Goal: Transaction & Acquisition: Purchase product/service

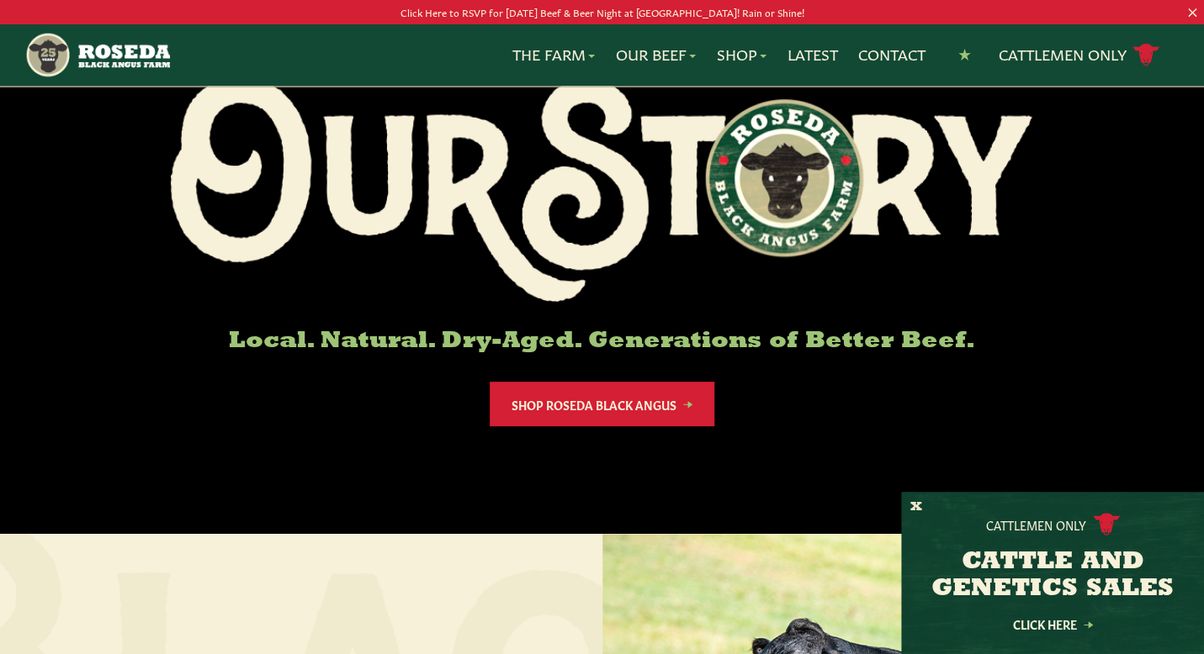
scroll to position [168, 0]
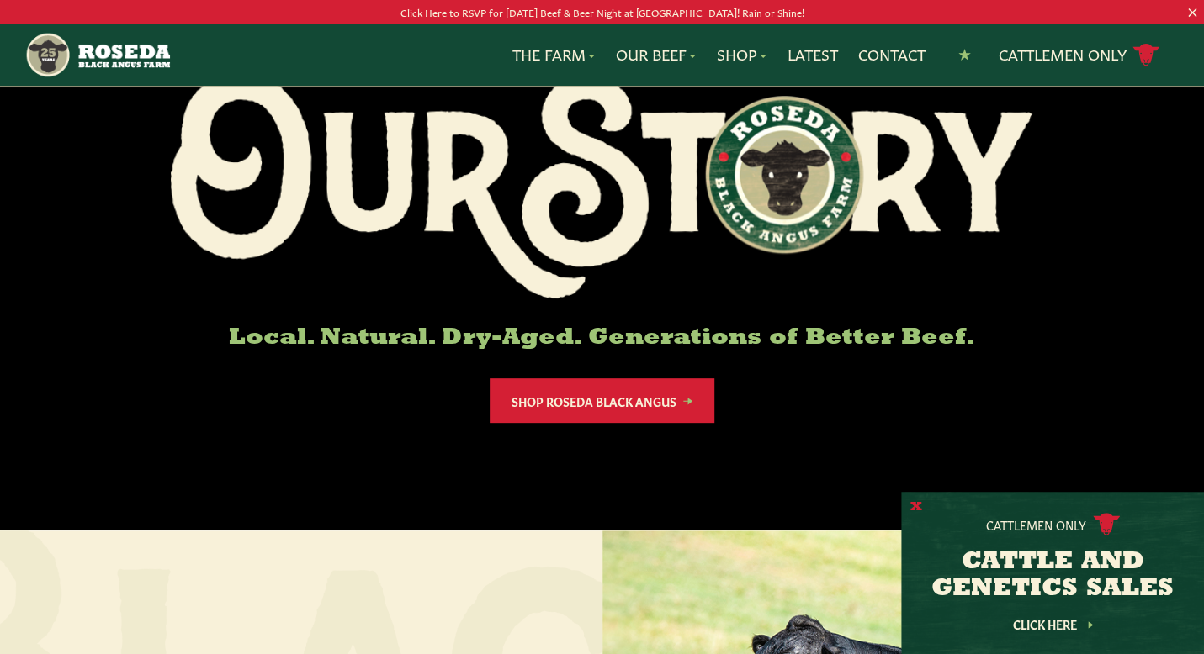
click at [915, 506] on button "X" at bounding box center [916, 508] width 12 height 18
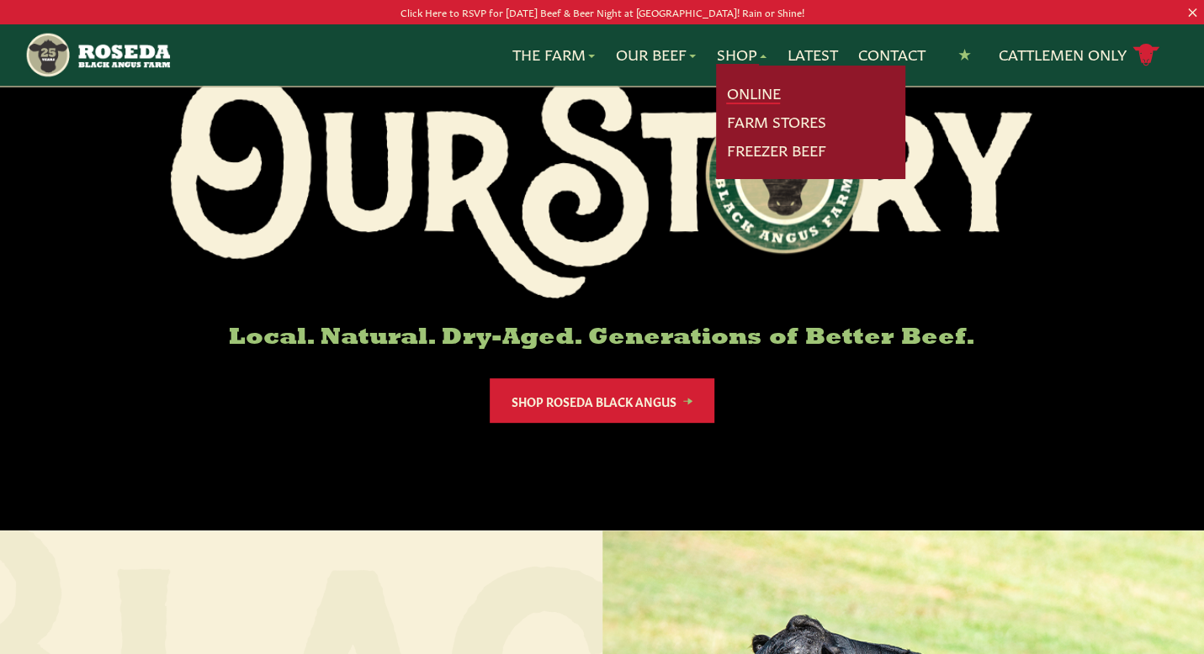
click at [760, 96] on link "Online" at bounding box center [753, 93] width 54 height 22
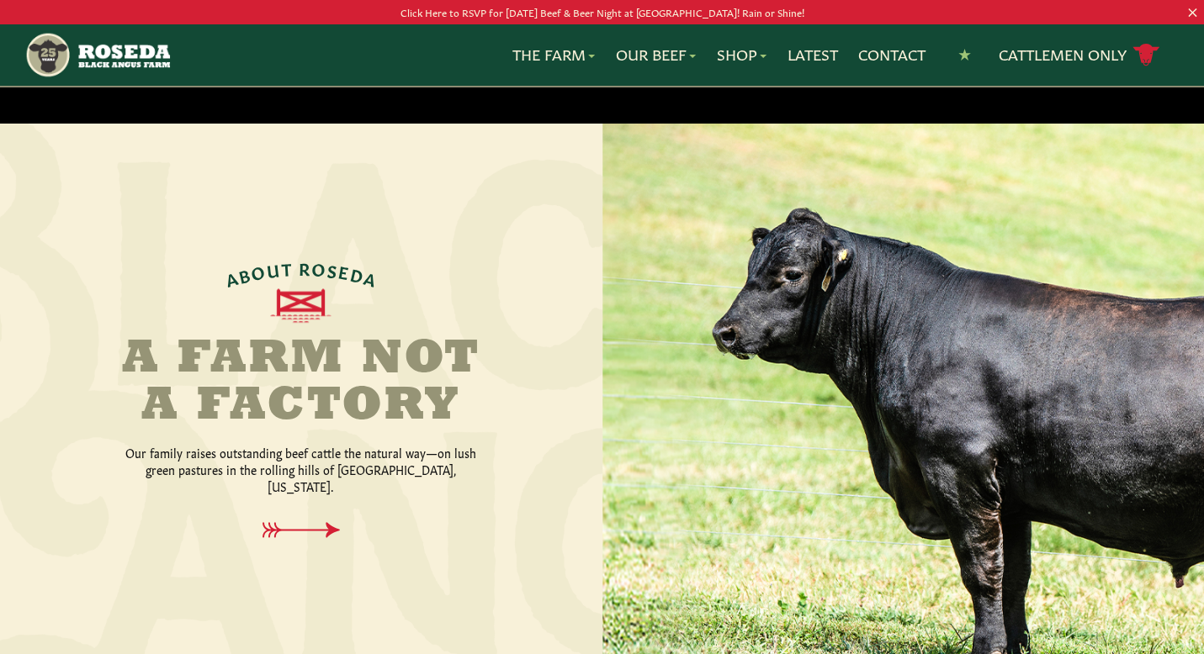
scroll to position [606, 0]
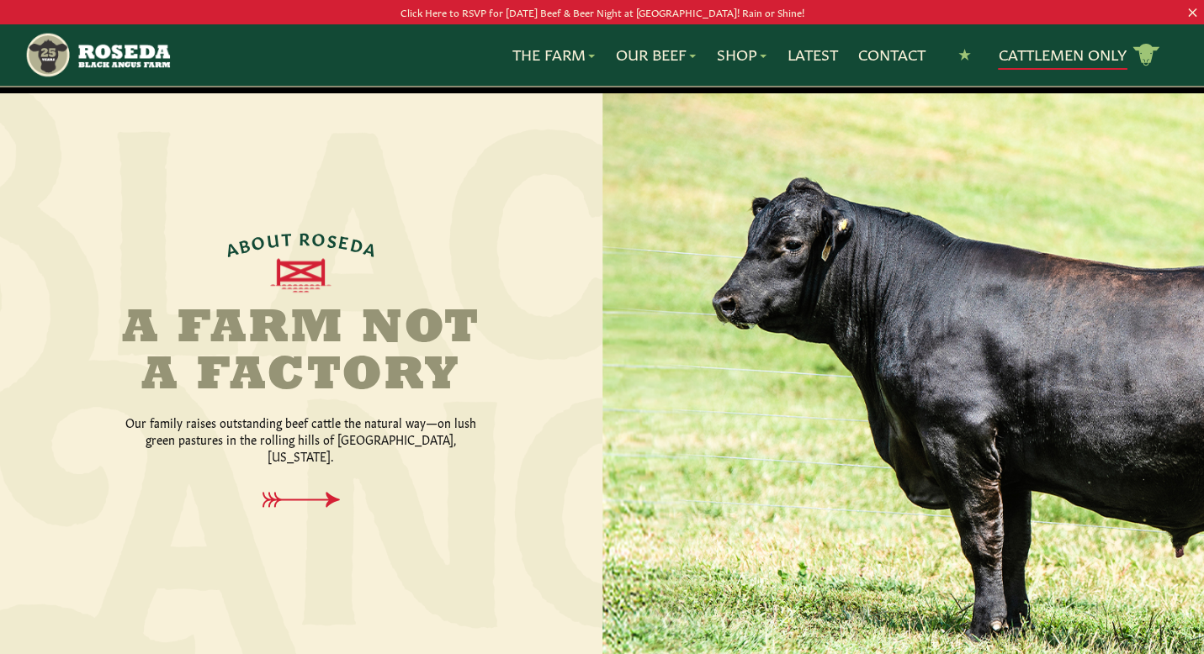
click at [1031, 56] on link "Cattlemen Only cattle icon copy Created with Sketch." at bounding box center [1079, 54] width 162 height 29
click at [816, 61] on link "Latest" at bounding box center [812, 55] width 50 height 22
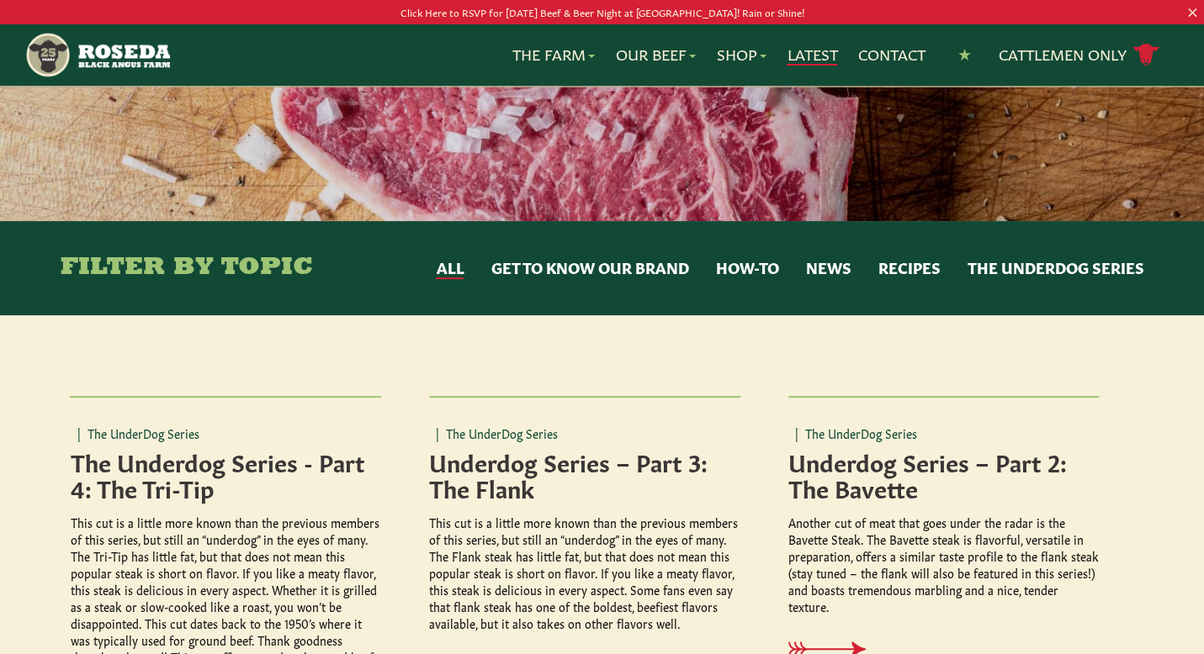
scroll to position [168, 0]
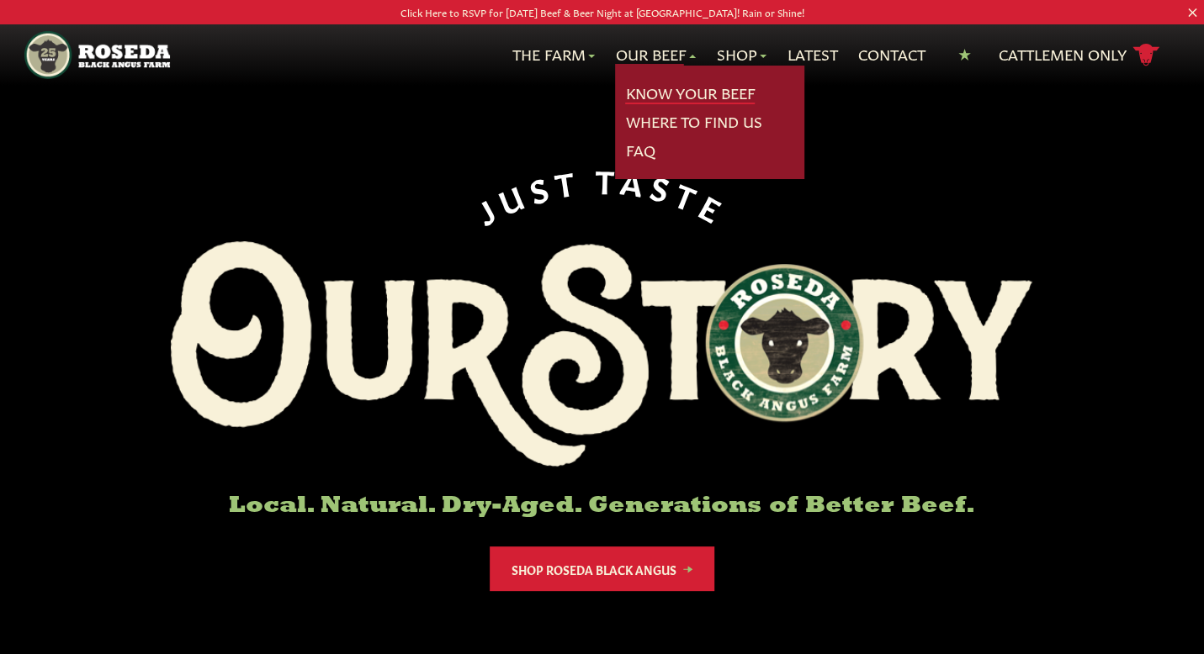
click at [673, 96] on link "Know Your Beef" at bounding box center [690, 93] width 130 height 22
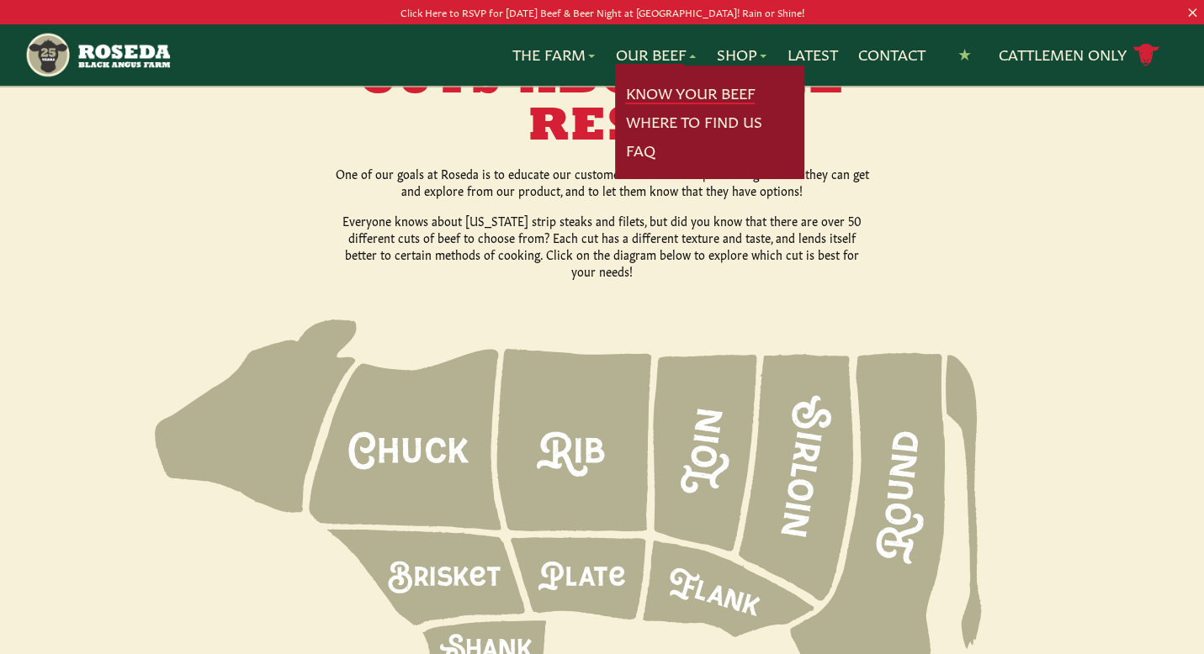
scroll to position [2187, 0]
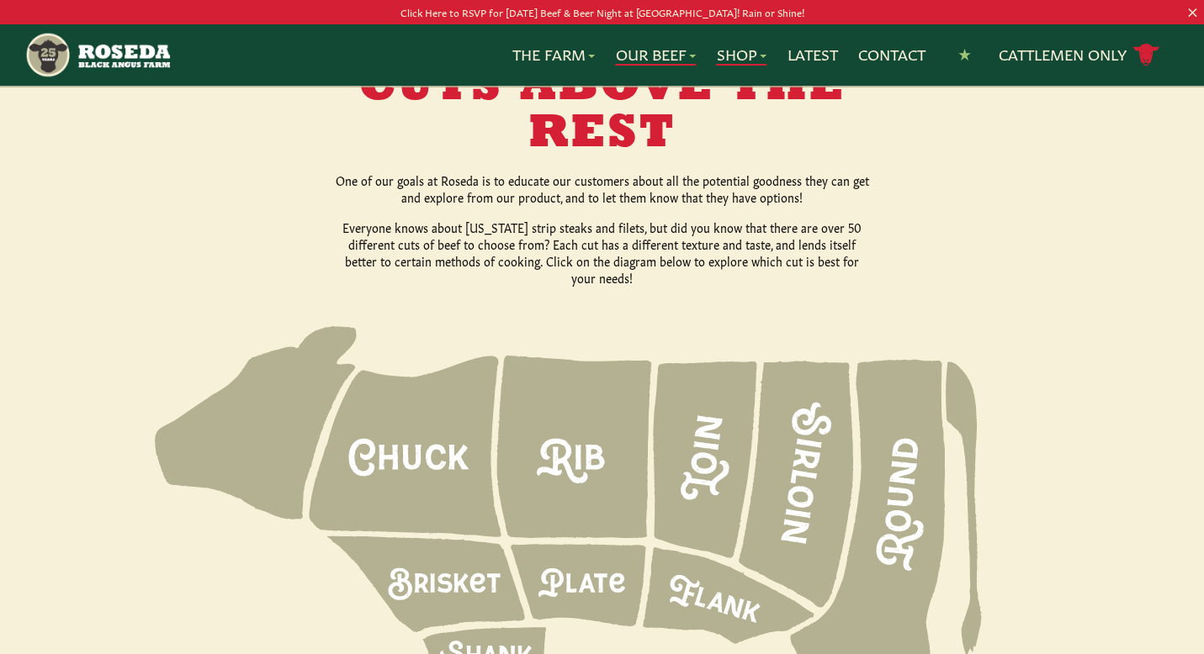
click at [748, 48] on link "Shop" at bounding box center [741, 55] width 50 height 22
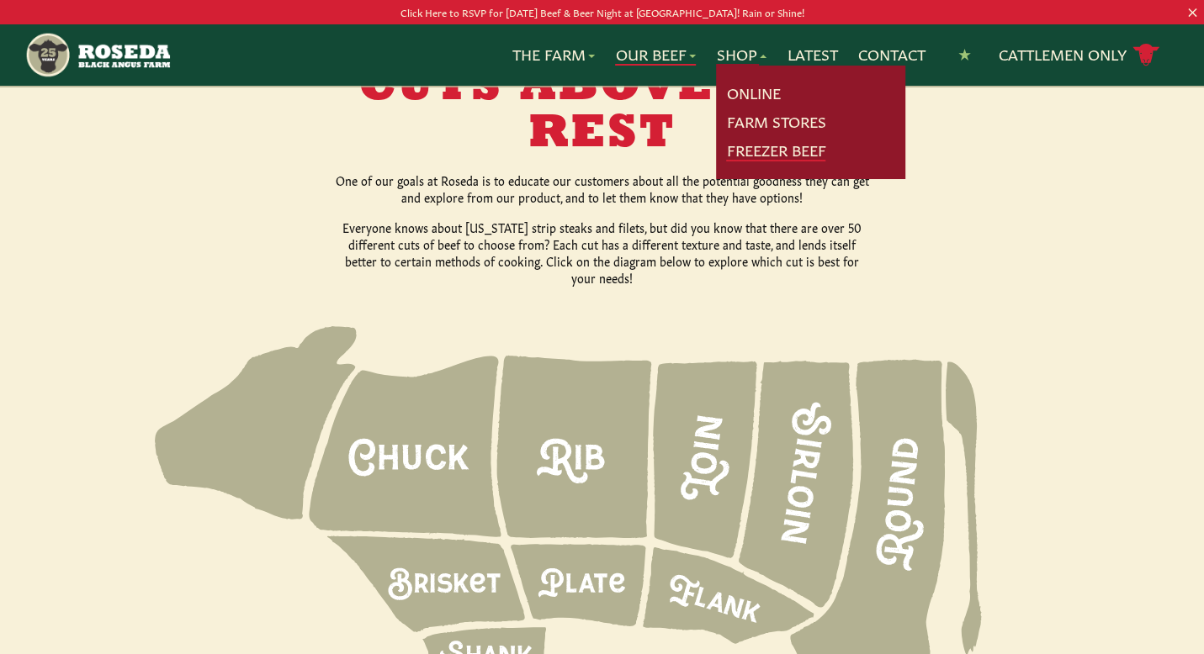
click at [780, 154] on link "Freezer Beef" at bounding box center [775, 151] width 99 height 22
